Goal: Task Accomplishment & Management: Manage account settings

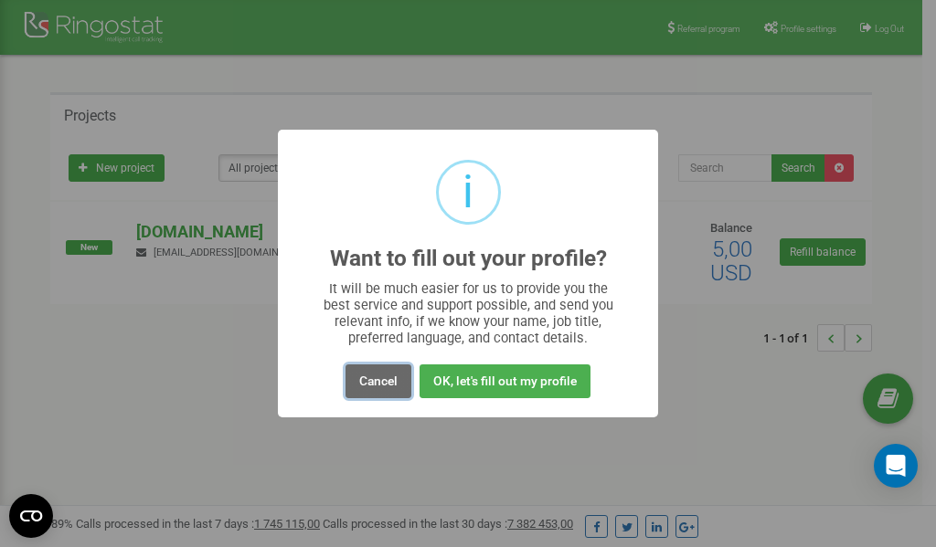
click at [377, 378] on button "Cancel" at bounding box center [378, 382] width 66 height 34
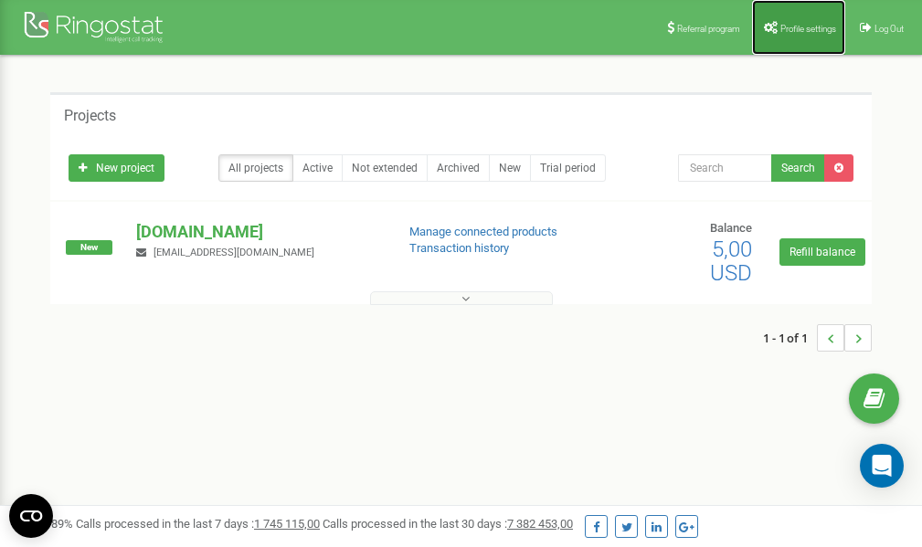
click at [790, 25] on span "Profile settings" at bounding box center [808, 29] width 56 height 10
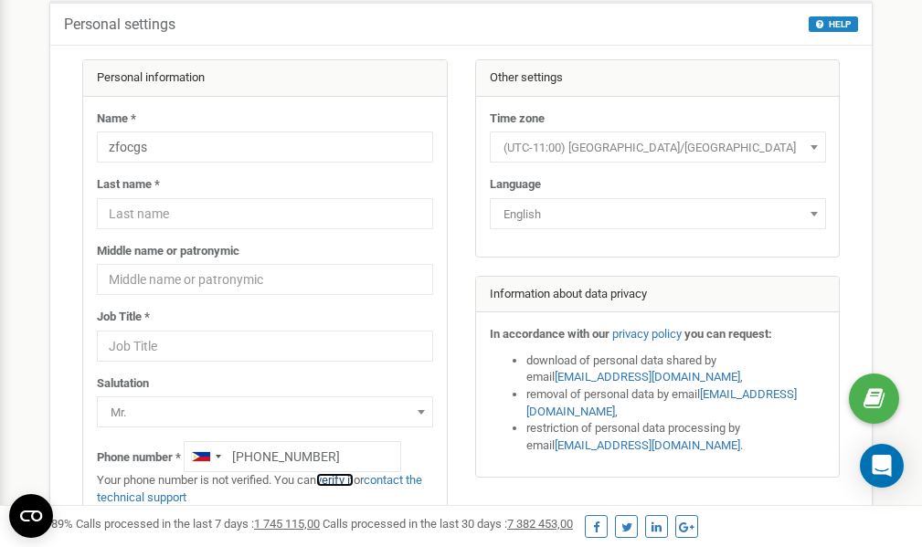
click at [345, 480] on link "verify it" at bounding box center [334, 480] width 37 height 14
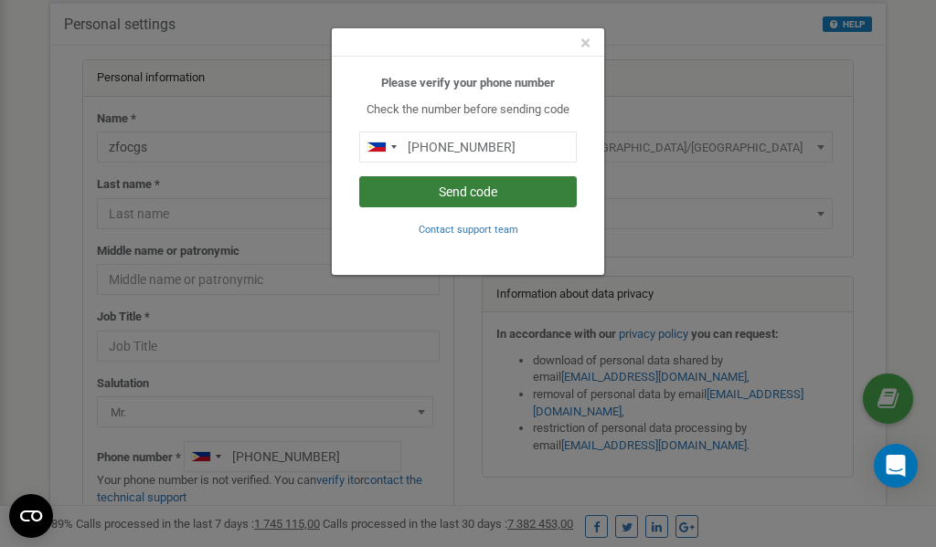
click at [493, 190] on button "Send code" at bounding box center [467, 191] width 217 height 31
